Goal: Task Accomplishment & Management: Use online tool/utility

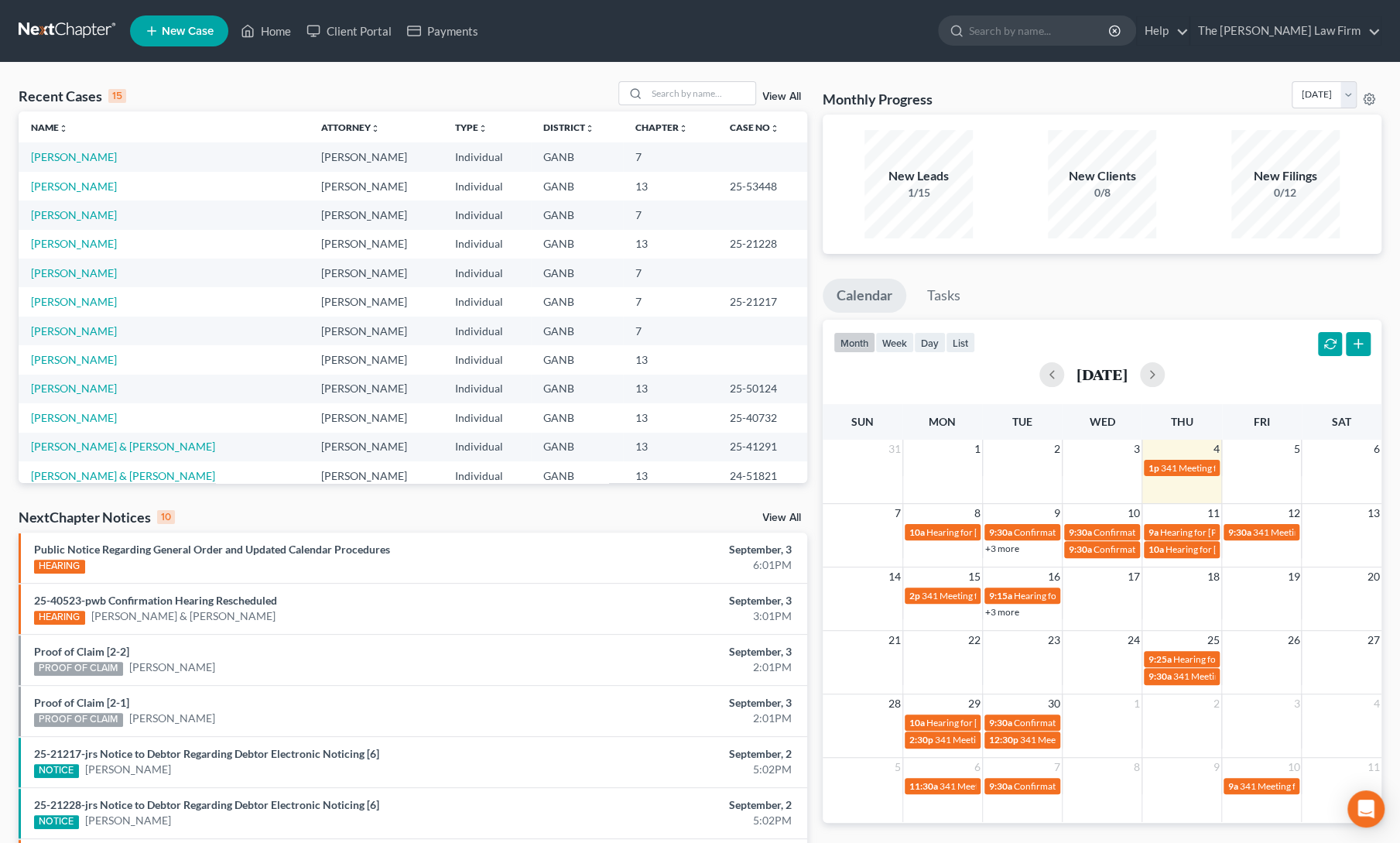
click at [451, 90] on div "Recent Cases 15 View All" at bounding box center [413, 96] width 788 height 30
click at [259, 25] on link "Home" at bounding box center [266, 31] width 66 height 28
click at [677, 94] on input "search" at bounding box center [701, 93] width 109 height 22
type input "[PERSON_NAME]"
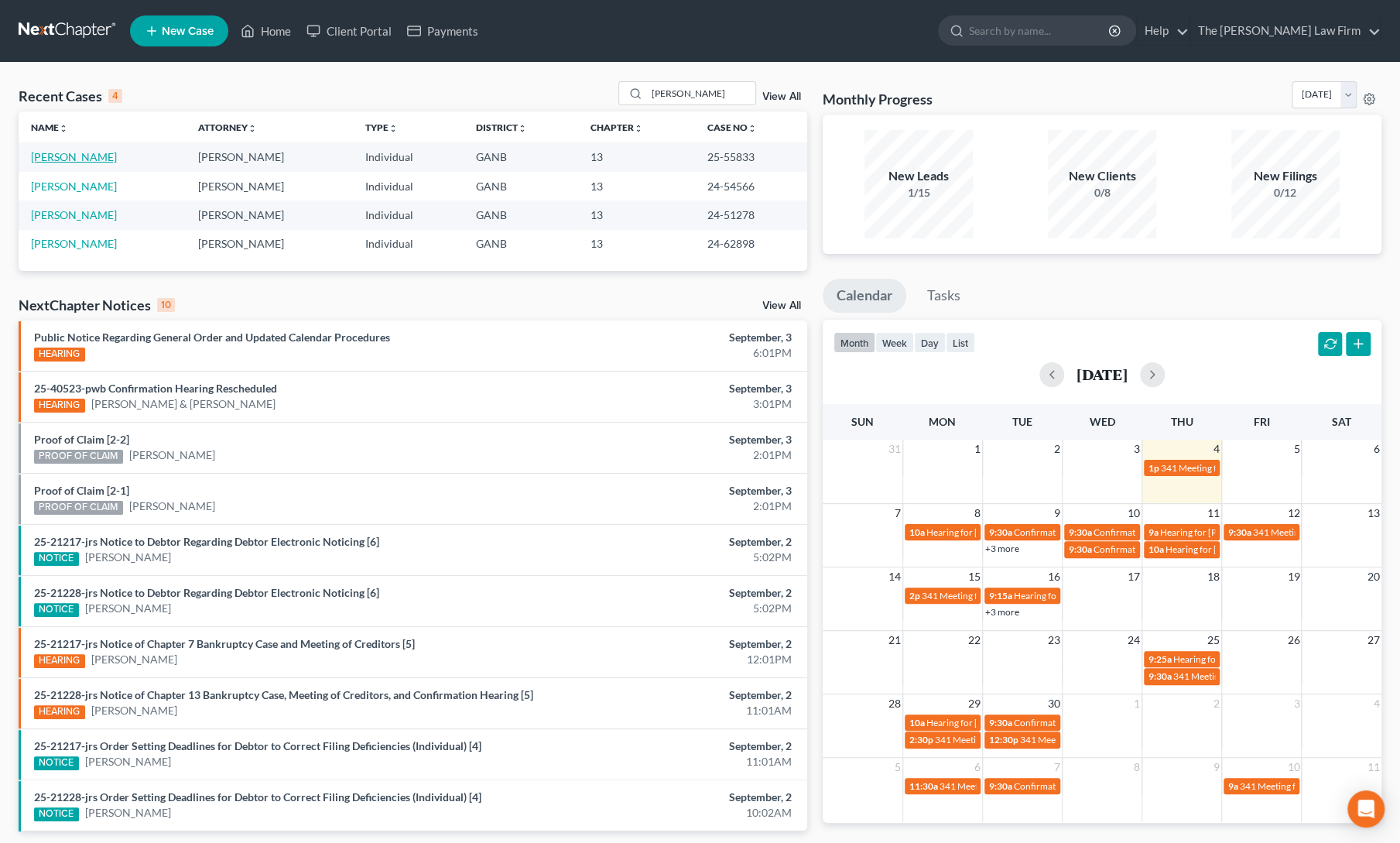
click at [49, 160] on link "[PERSON_NAME]" at bounding box center [74, 157] width 85 height 13
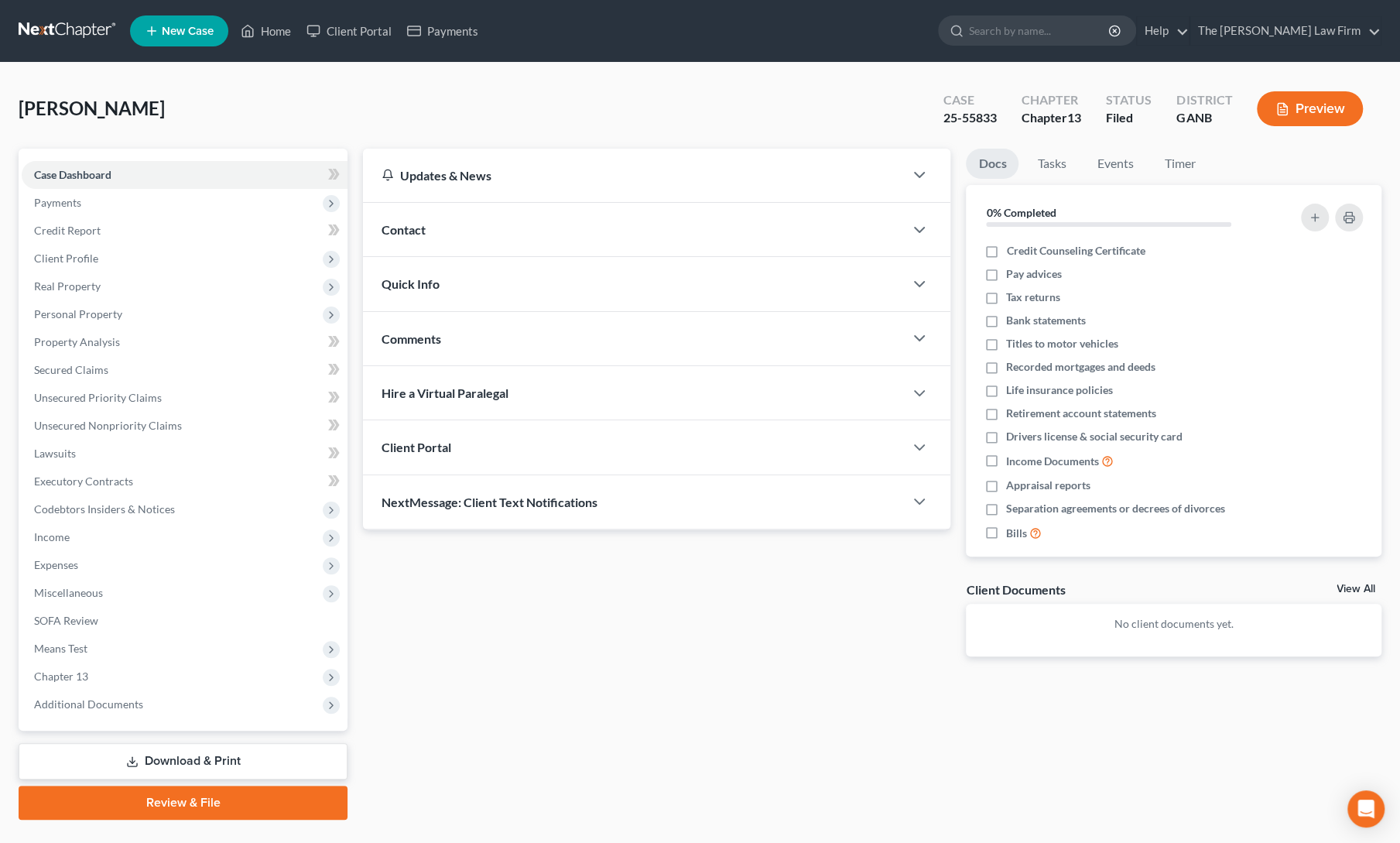
click at [474, 574] on div "Updates & News × [US_STATE] [GEOGRAPHIC_DATA] Notes Take a look at NextChapter'…" at bounding box center [656, 415] width 603 height 533
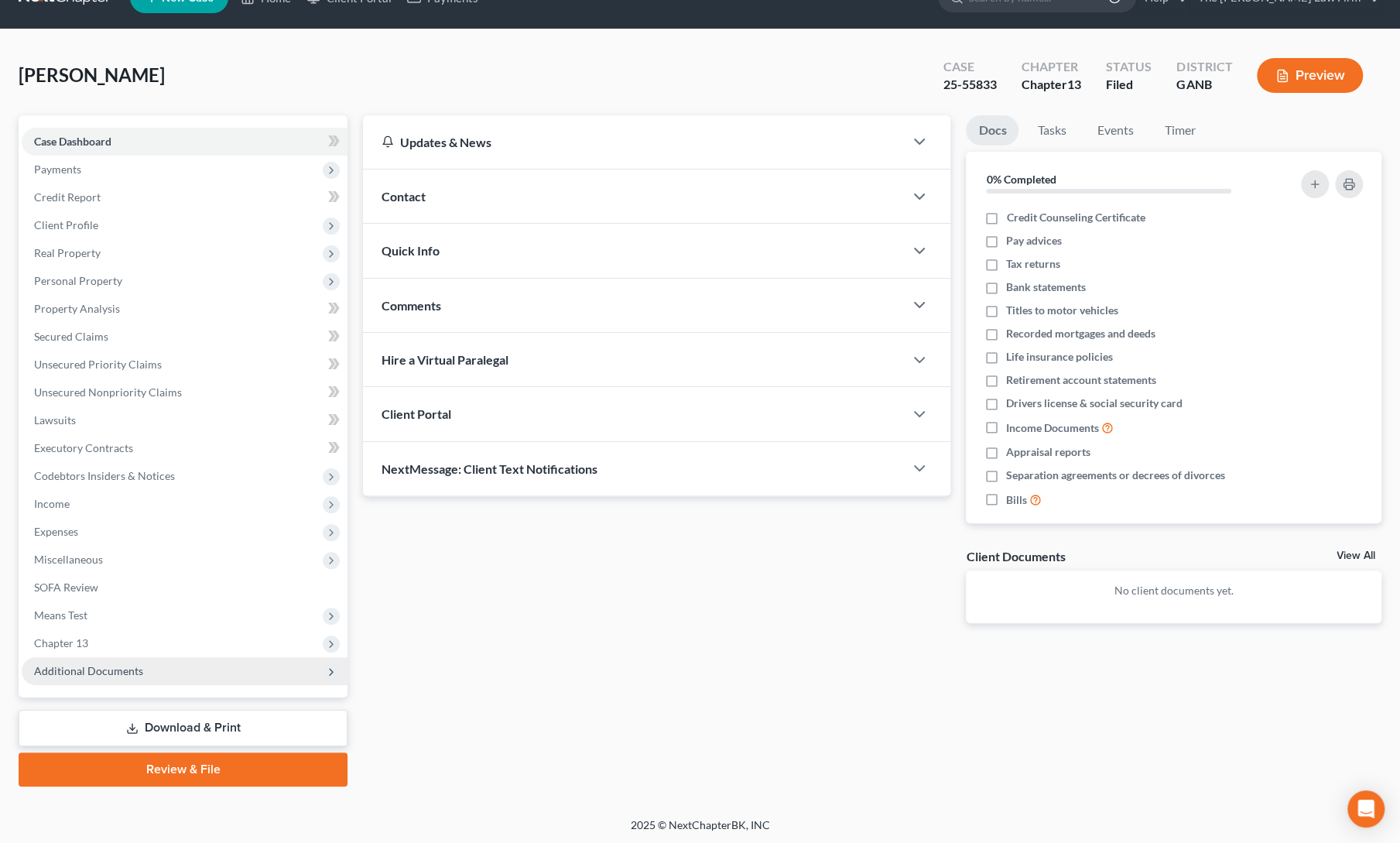
click at [107, 680] on span "Additional Documents" at bounding box center [184, 671] width 326 height 28
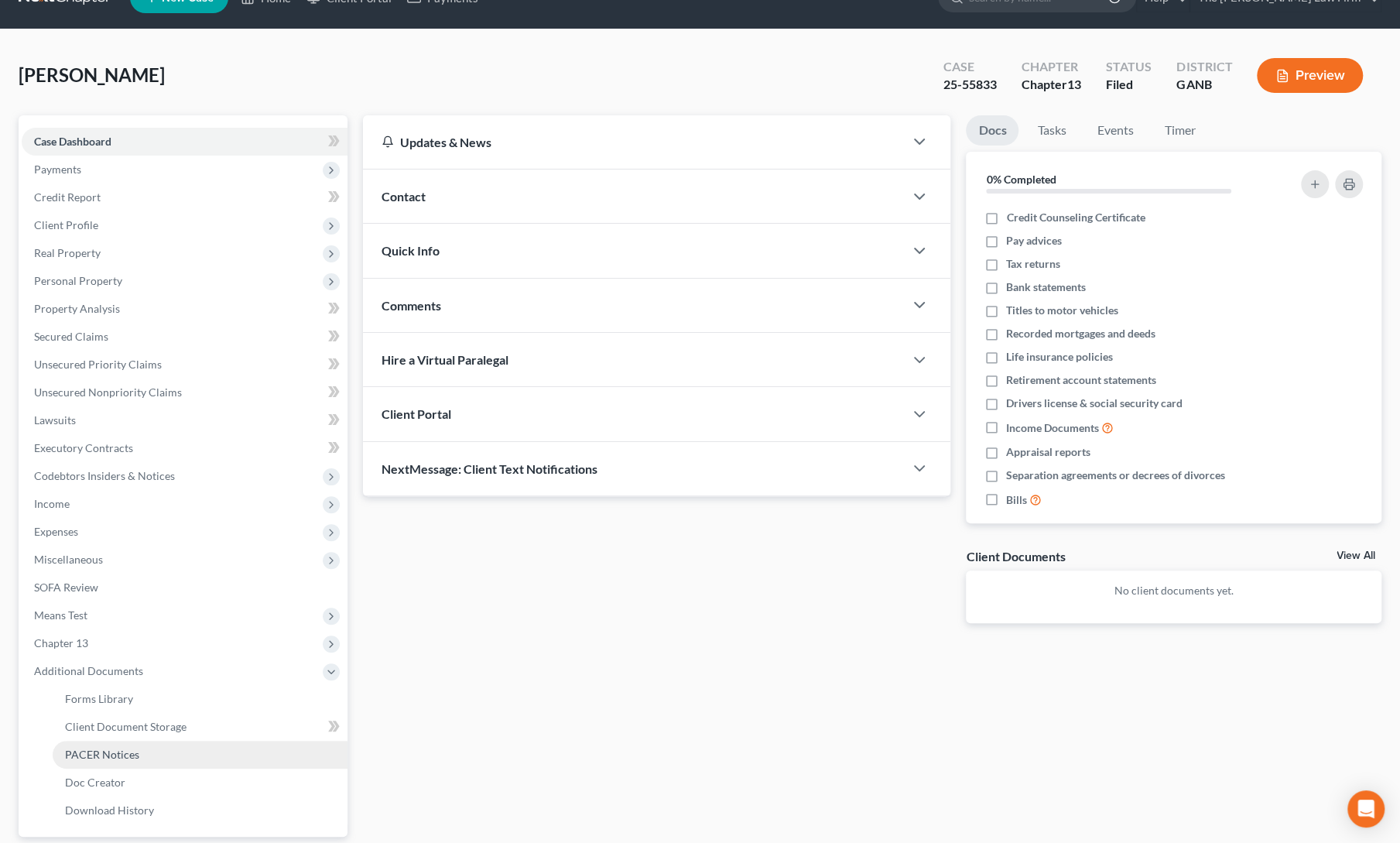
click at [112, 762] on link "PACER Notices" at bounding box center [200, 755] width 295 height 28
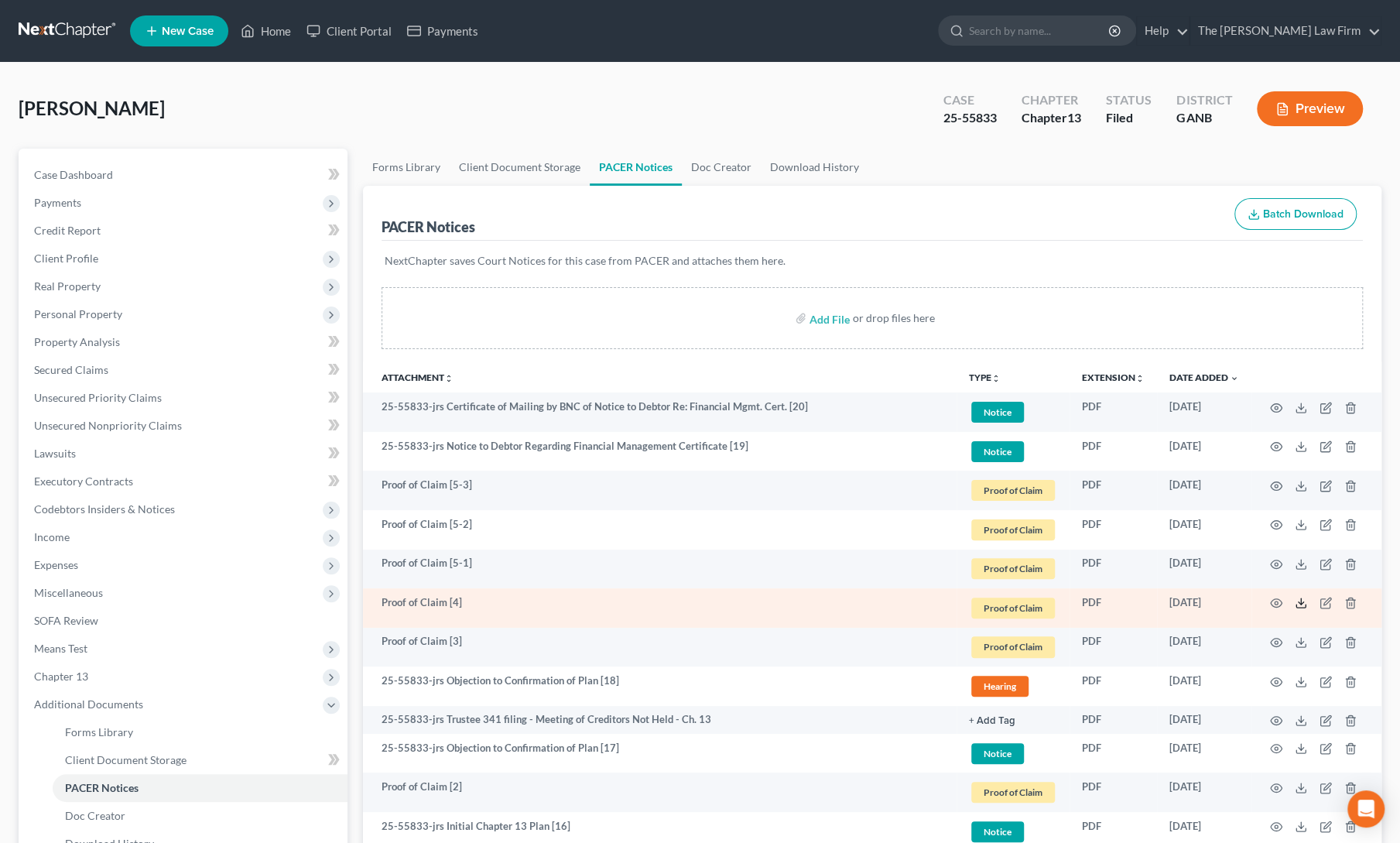
click at [1301, 600] on line at bounding box center [1301, 602] width 0 height 7
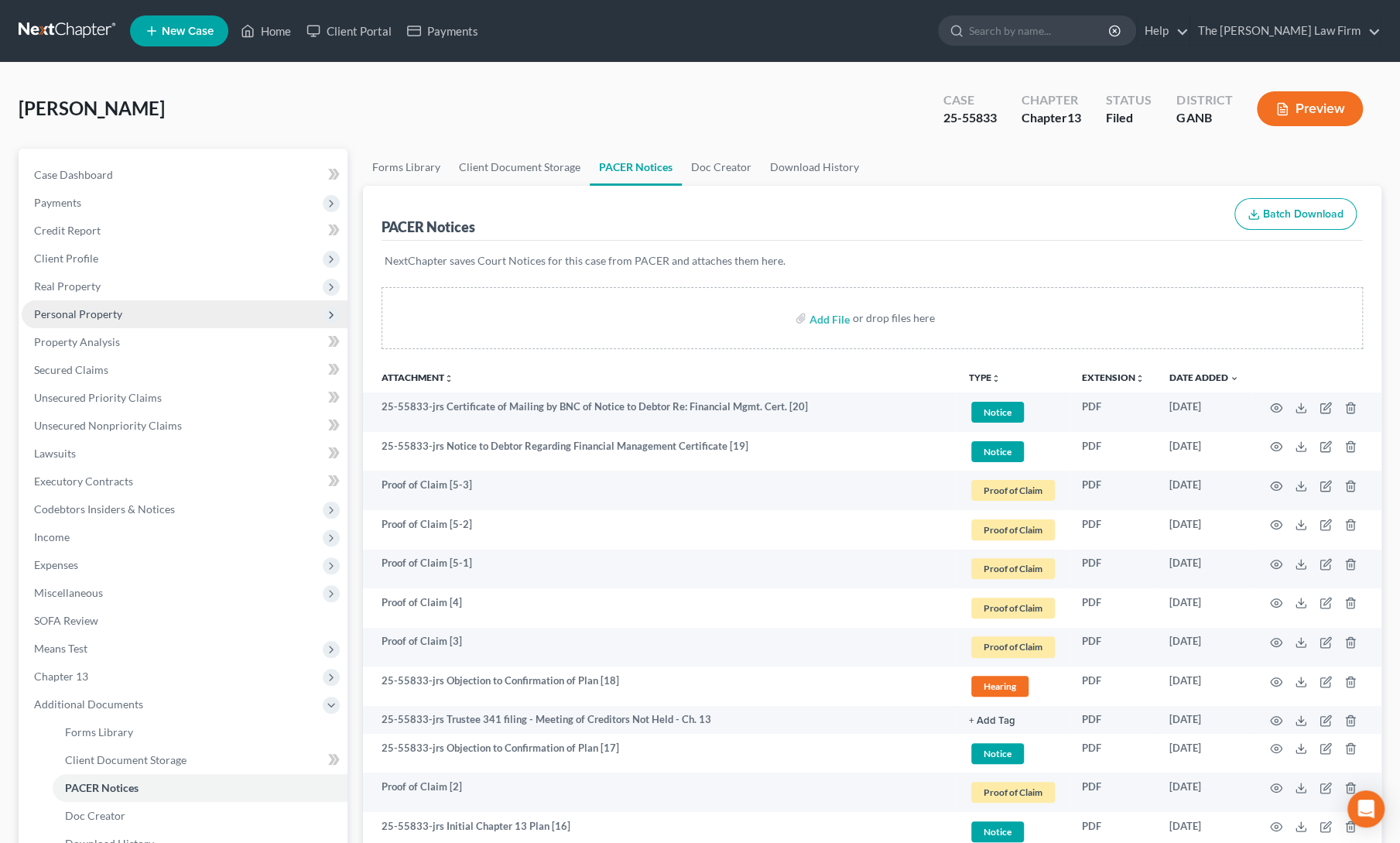
click at [116, 305] on span "Personal Property" at bounding box center [184, 314] width 326 height 28
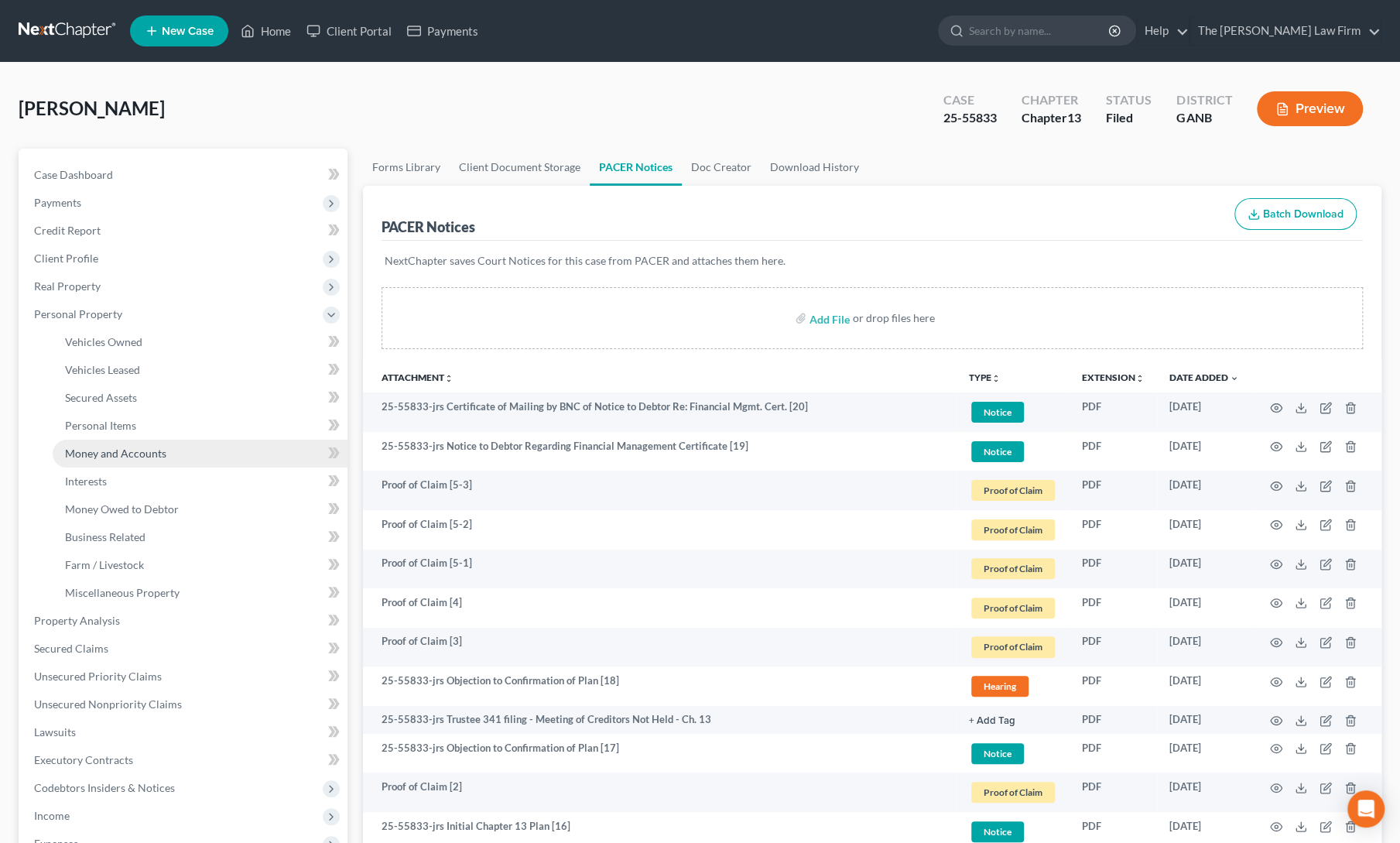
click at [129, 445] on link "Money and Accounts" at bounding box center [200, 454] width 295 height 28
